Goal: Task Accomplishment & Management: Manage account settings

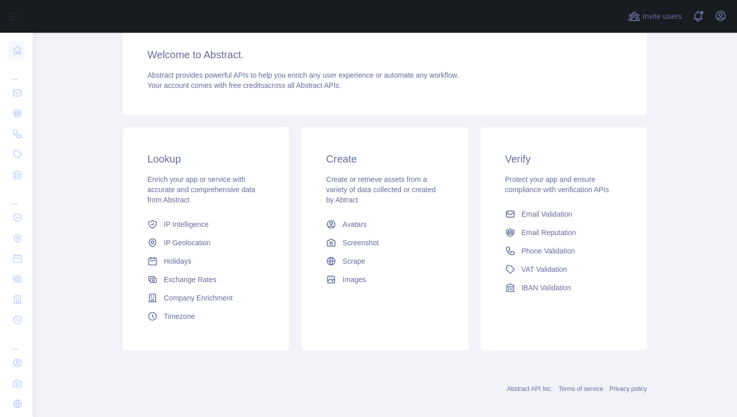
scroll to position [79, 0]
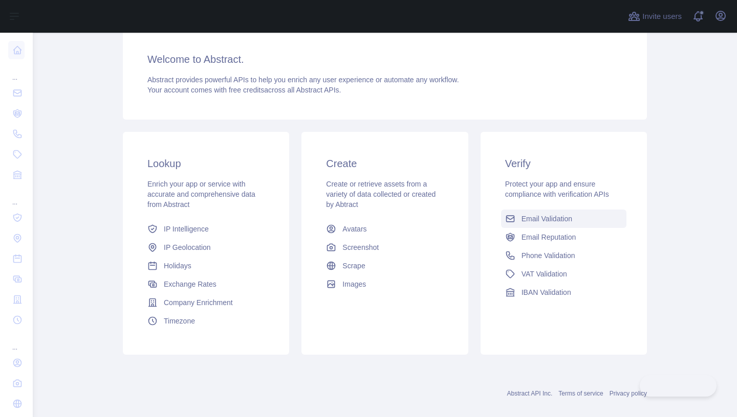
click at [559, 221] on span "Email Validation" at bounding box center [546, 219] width 51 height 10
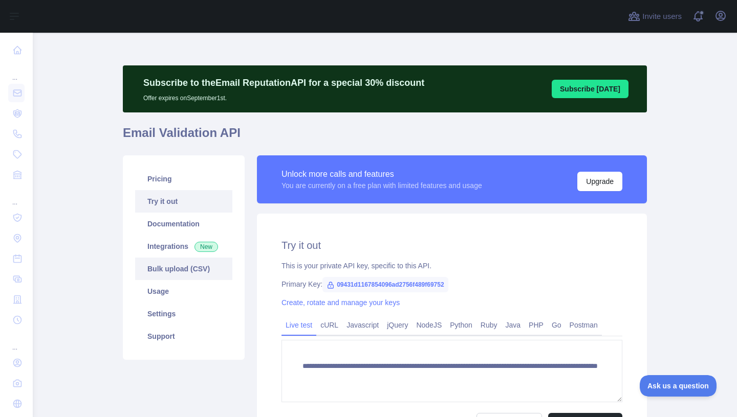
click at [181, 277] on link "Bulk upload (CSV)" at bounding box center [183, 269] width 97 height 23
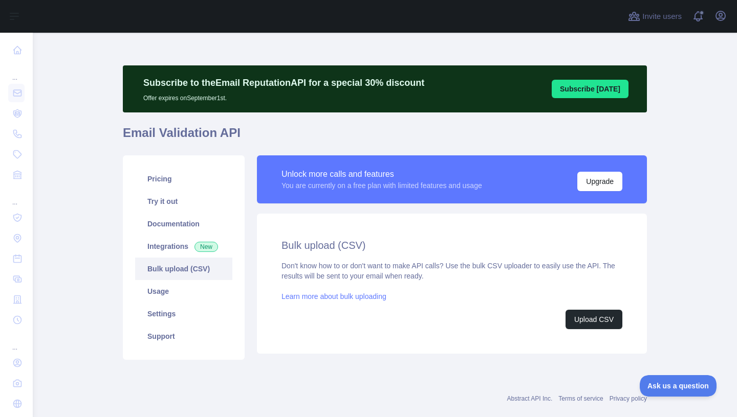
scroll to position [18, 0]
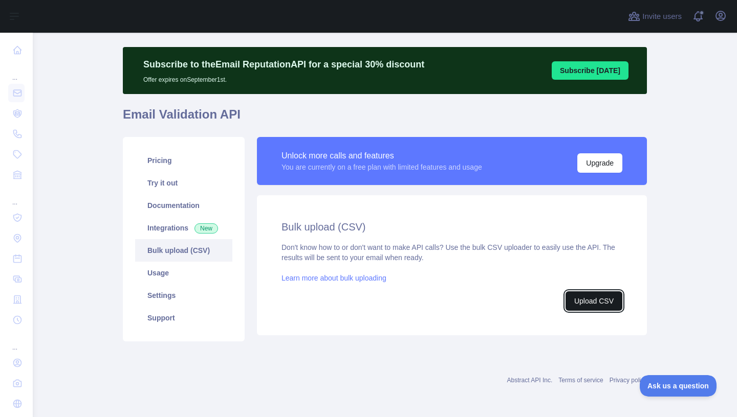
click at [581, 304] on button "Upload CSV" at bounding box center [593, 301] width 57 height 19
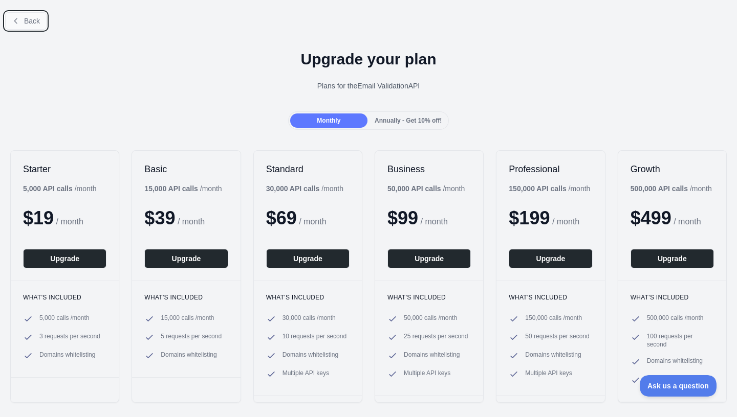
click at [9, 23] on button "Back" at bounding box center [25, 20] width 41 height 17
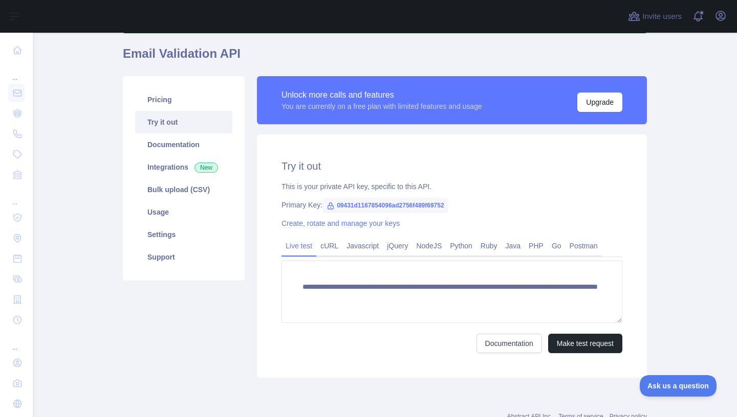
scroll to position [94, 0]
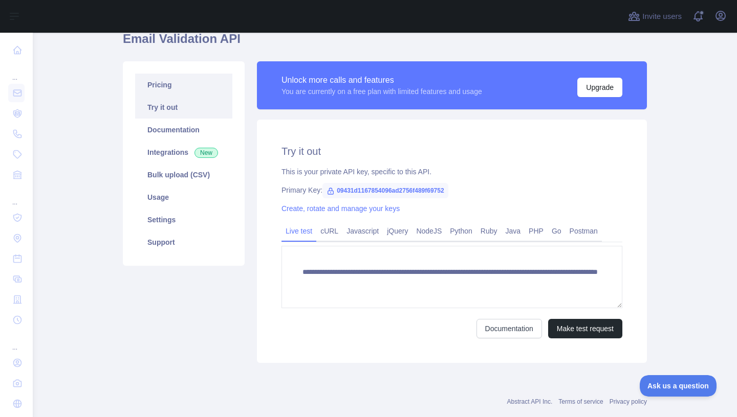
click at [163, 88] on link "Pricing" at bounding box center [183, 85] width 97 height 23
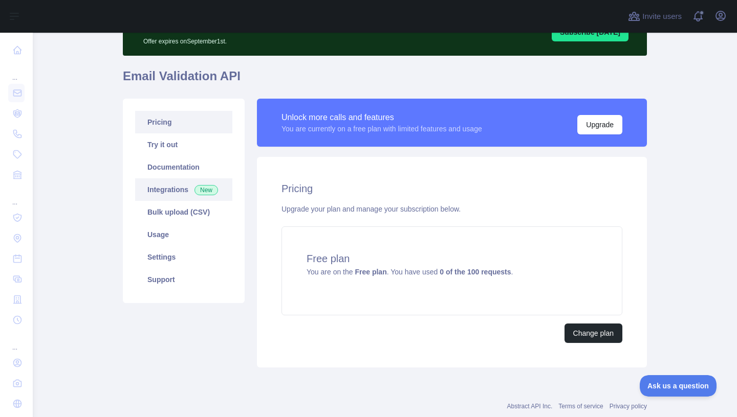
scroll to position [52, 0]
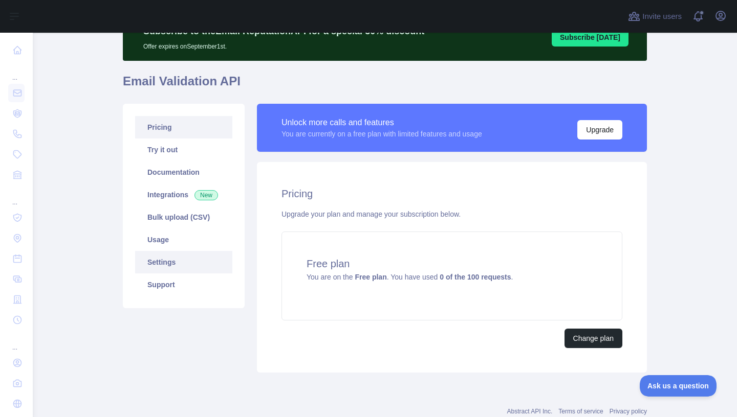
click at [174, 257] on link "Settings" at bounding box center [183, 262] width 97 height 23
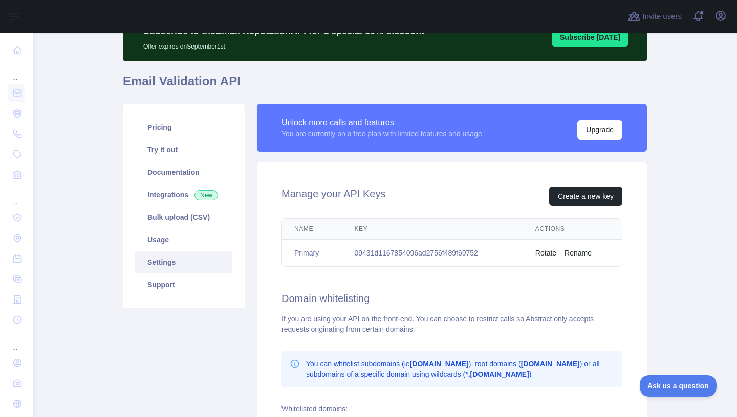
click at [419, 254] on td "09431d1167854096ad2756f489f69752" at bounding box center [432, 253] width 181 height 27
copy td "09431d1167854096ad2756f489f69752"
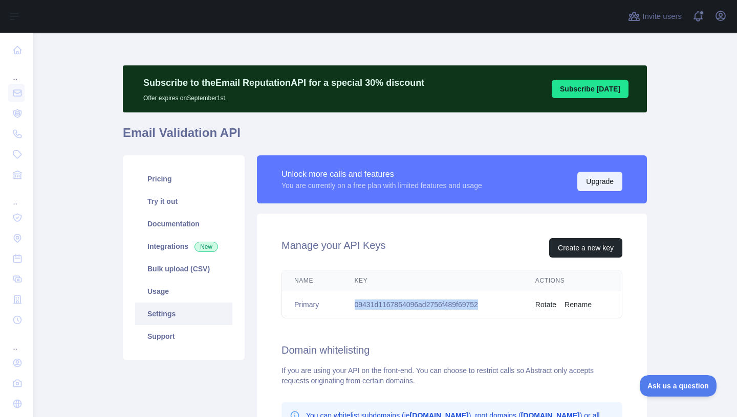
click at [589, 187] on button "Upgrade" at bounding box center [599, 181] width 45 height 19
